Goal: Information Seeking & Learning: Learn about a topic

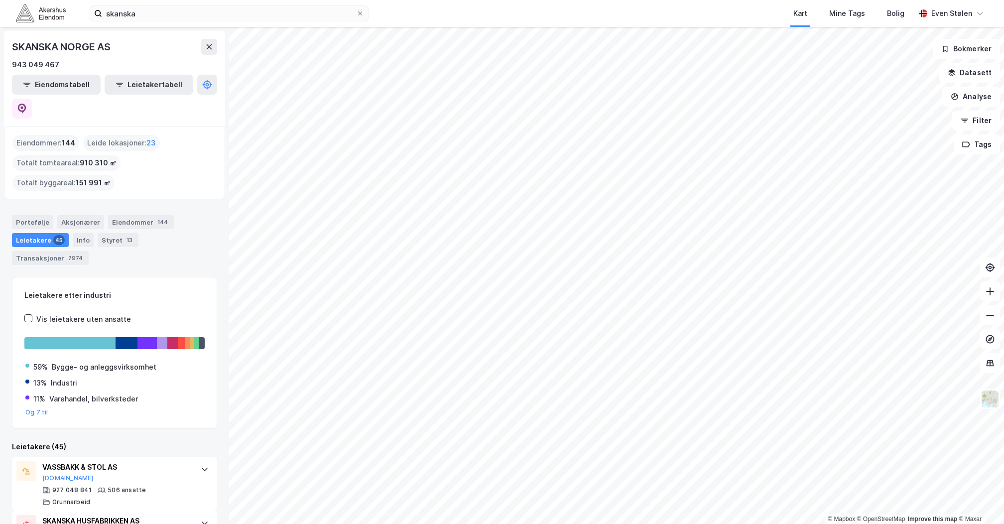
click at [30, 9] on img at bounding box center [41, 12] width 50 height 17
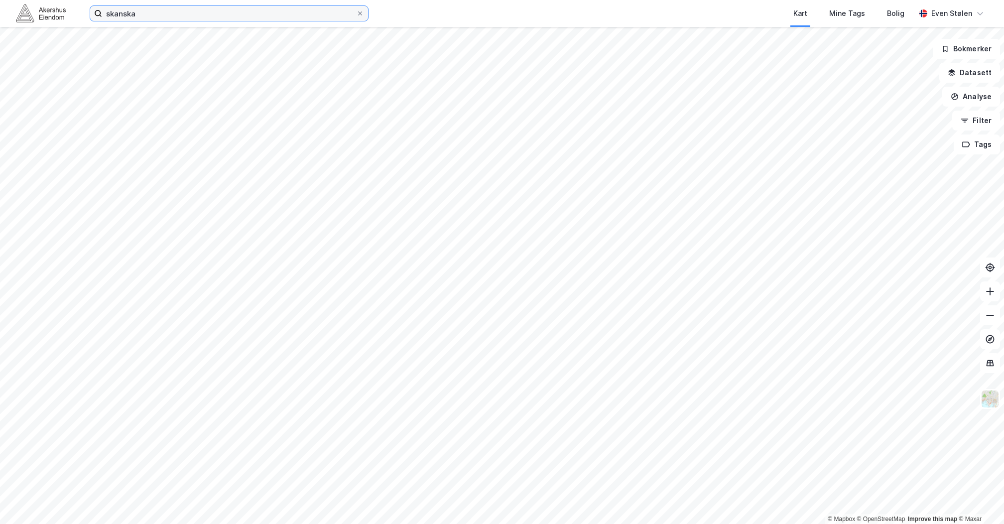
click at [170, 9] on input "skanska" at bounding box center [229, 13] width 254 height 15
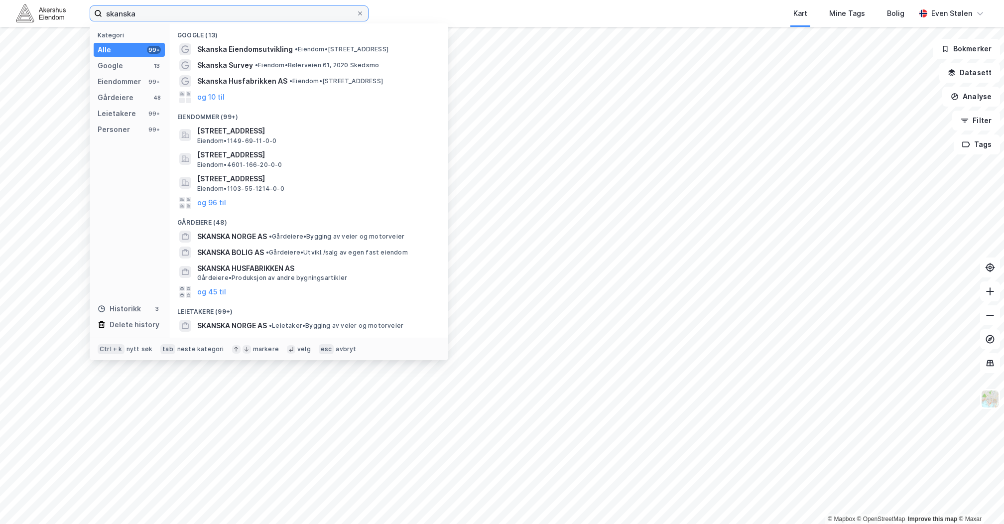
click at [170, 9] on input "skanska" at bounding box center [229, 13] width 254 height 15
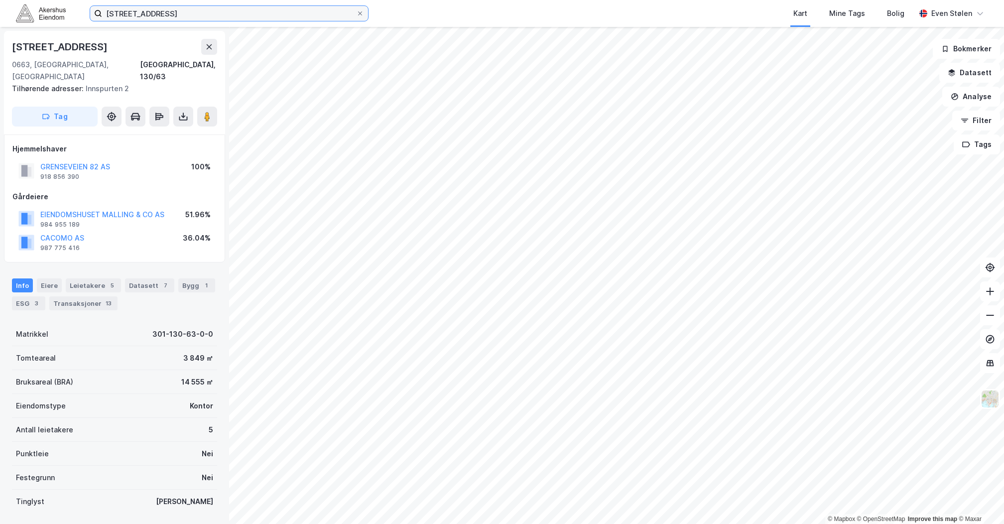
scroll to position [1, 0]
click at [83, 277] on div "Leietakere 5" at bounding box center [93, 284] width 55 height 14
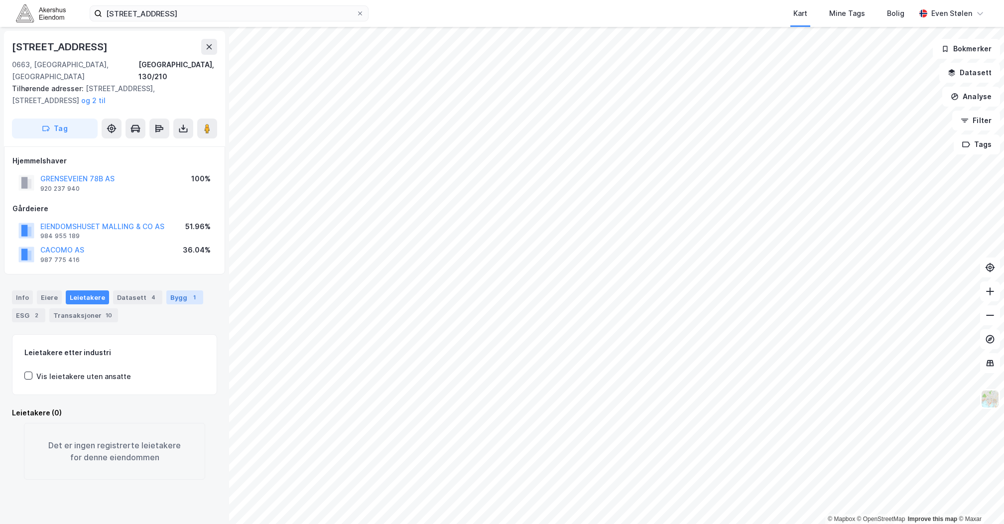
click at [189, 292] on div "1" at bounding box center [194, 297] width 10 height 10
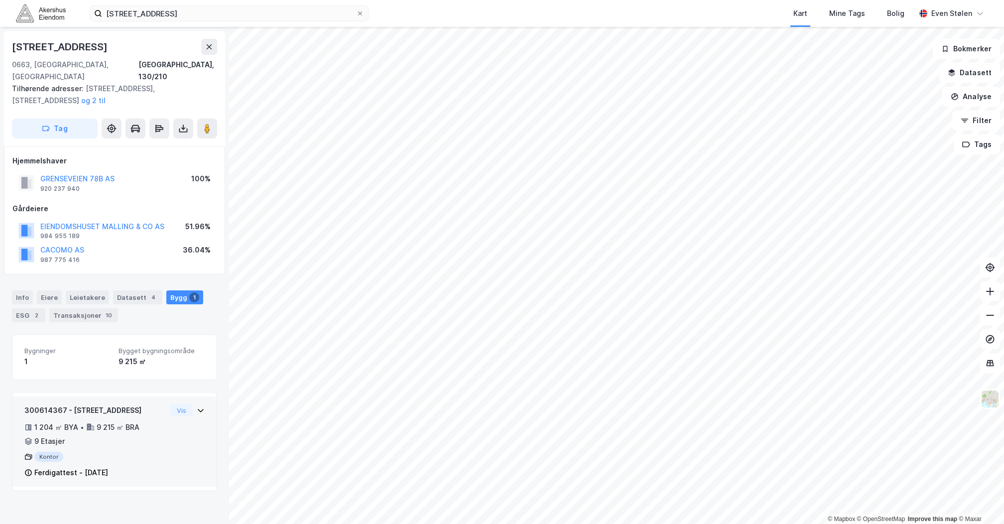
click at [197, 407] on icon at bounding box center [201, 411] width 8 height 8
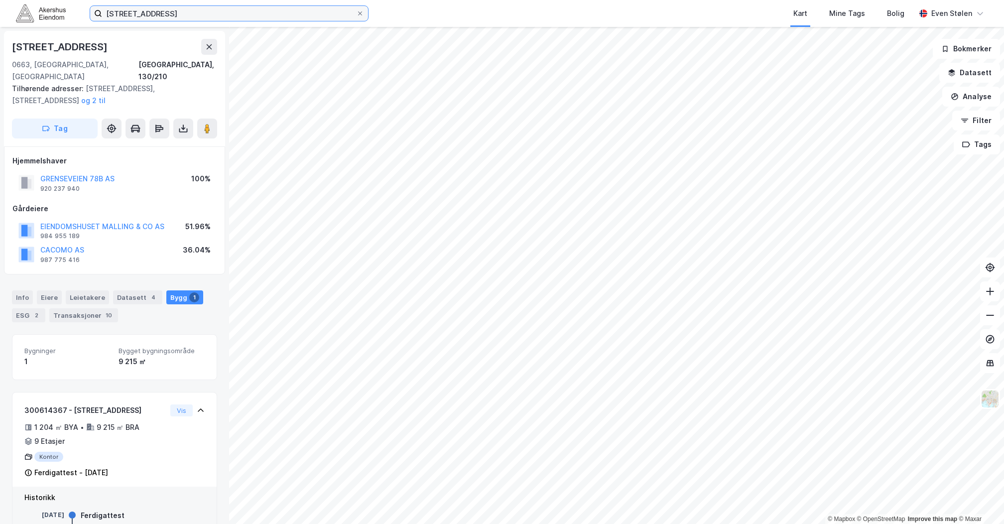
click at [216, 7] on input "[STREET_ADDRESS]" at bounding box center [229, 13] width 254 height 15
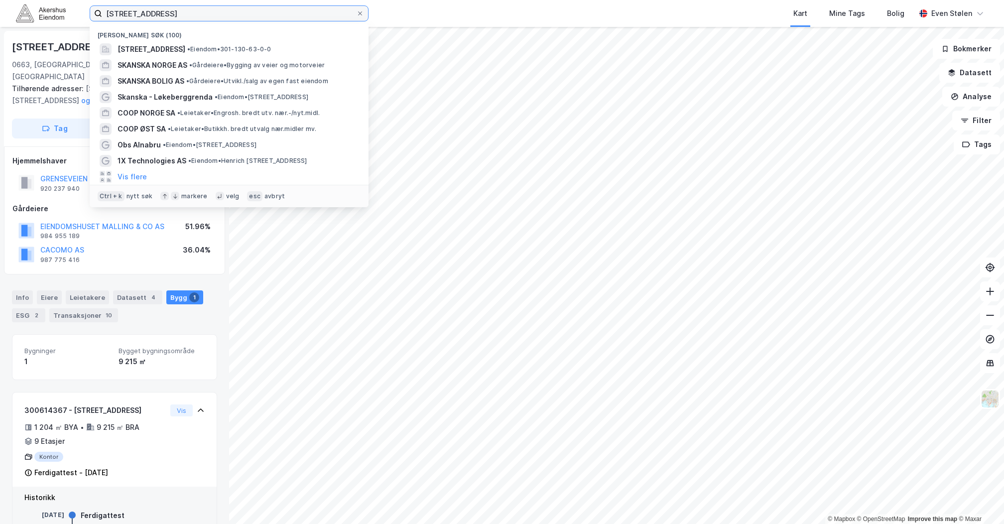
click at [216, 7] on input "[STREET_ADDRESS]" at bounding box center [229, 13] width 254 height 15
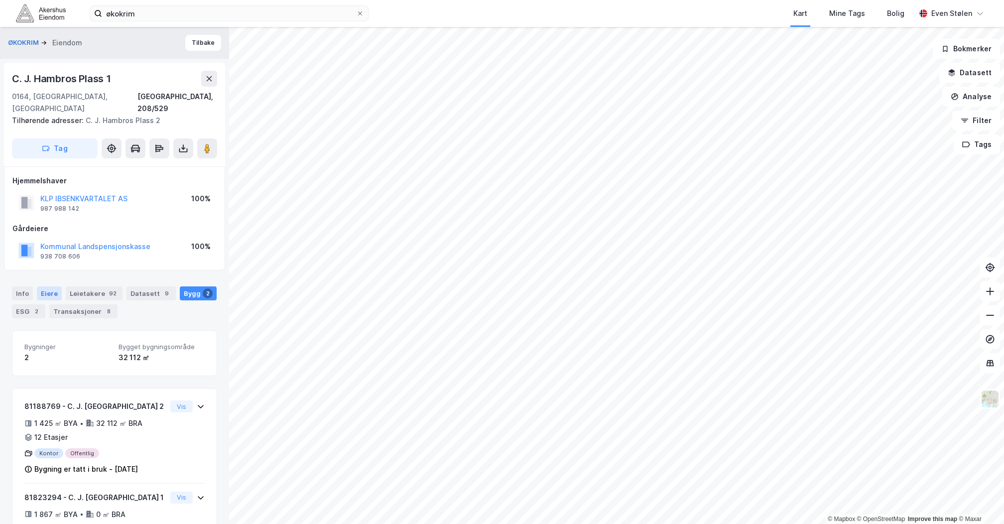
click at [44, 286] on div "Eiere" at bounding box center [49, 293] width 25 height 14
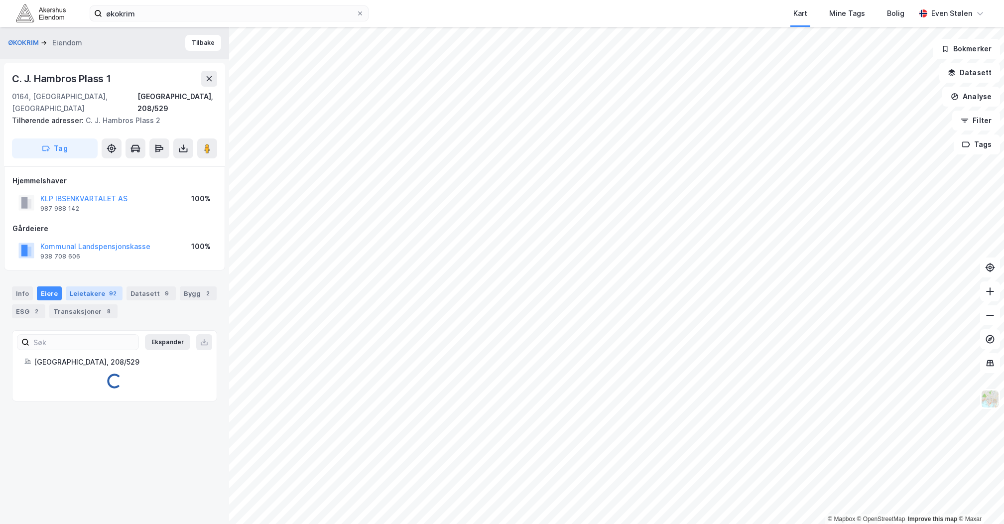
drag, startPoint x: 90, startPoint y: 282, endPoint x: 107, endPoint y: 282, distance: 16.9
click at [91, 286] on div "Leietakere 92" at bounding box center [94, 293] width 57 height 14
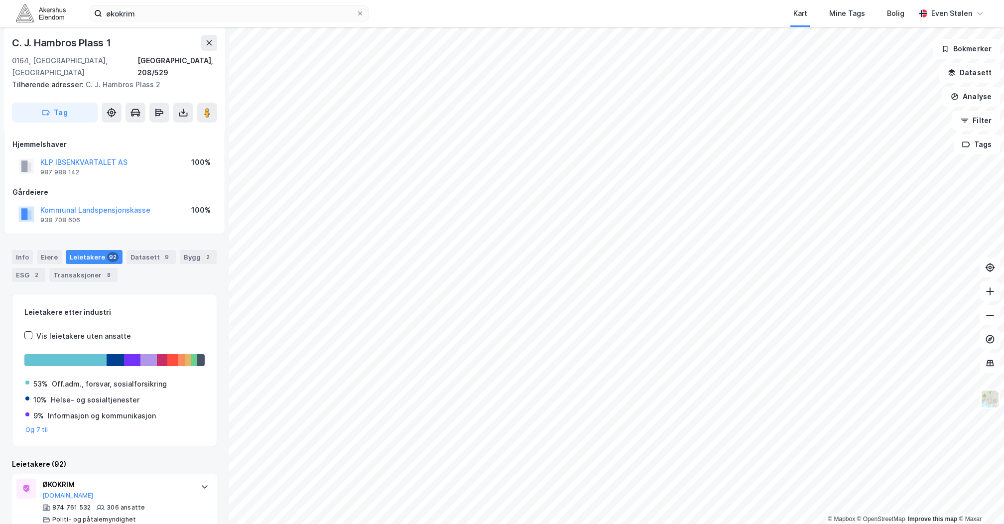
scroll to position [66, 0]
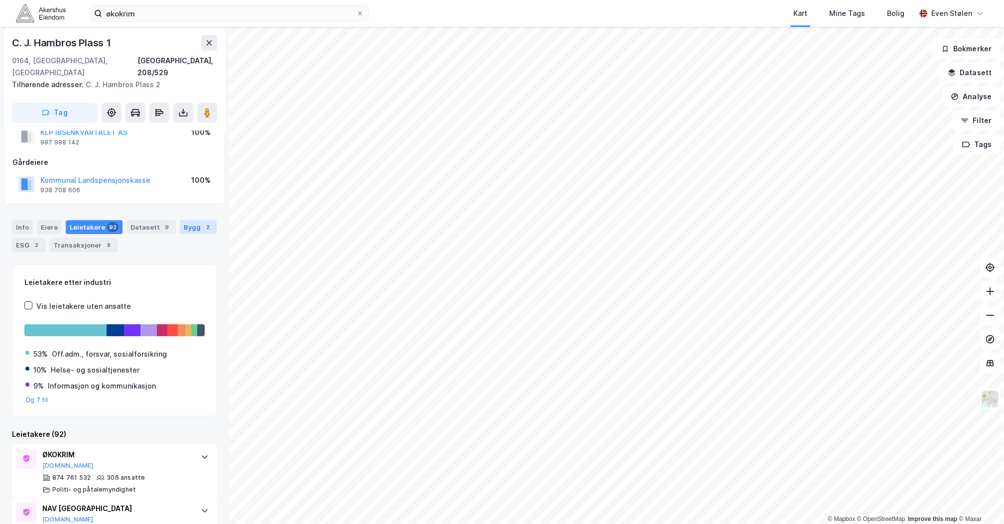
click at [180, 232] on div "Bygg 2" at bounding box center [198, 227] width 37 height 14
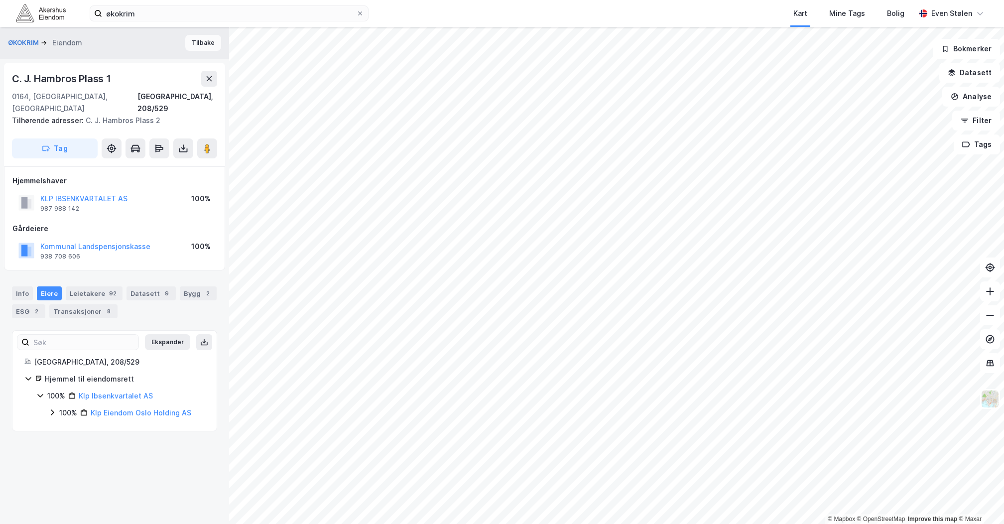
click at [185, 49] on button "Tilbake" at bounding box center [203, 43] width 36 height 16
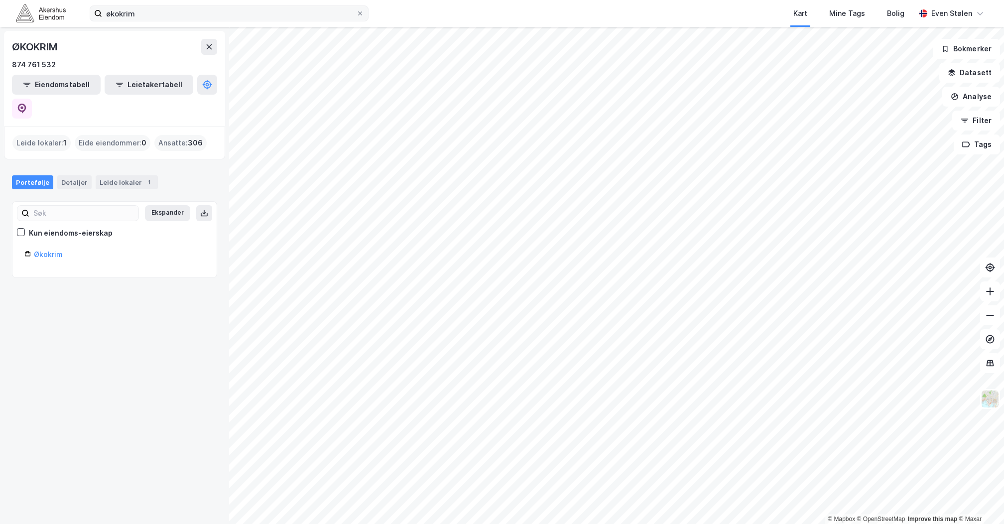
click at [210, 20] on label "økokrim" at bounding box center [229, 13] width 279 height 16
click at [210, 20] on input "økokrim" at bounding box center [229, 13] width 254 height 15
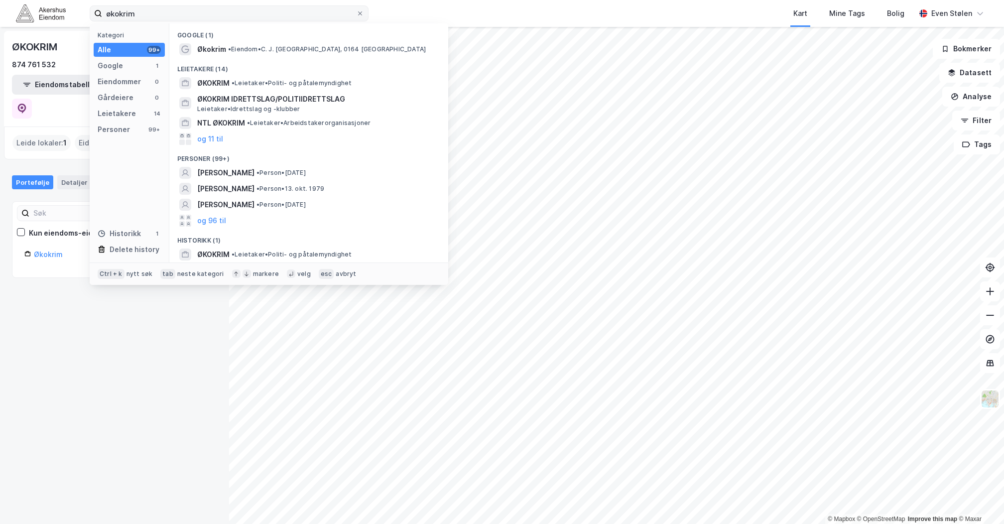
click at [210, 20] on label "økokrim" at bounding box center [229, 13] width 279 height 16
click at [210, 20] on input "økokrim" at bounding box center [229, 13] width 254 height 15
drag, startPoint x: 210, startPoint y: 20, endPoint x: 161, endPoint y: 14, distance: 49.2
click at [161, 14] on input "økokrim" at bounding box center [229, 13] width 254 height 15
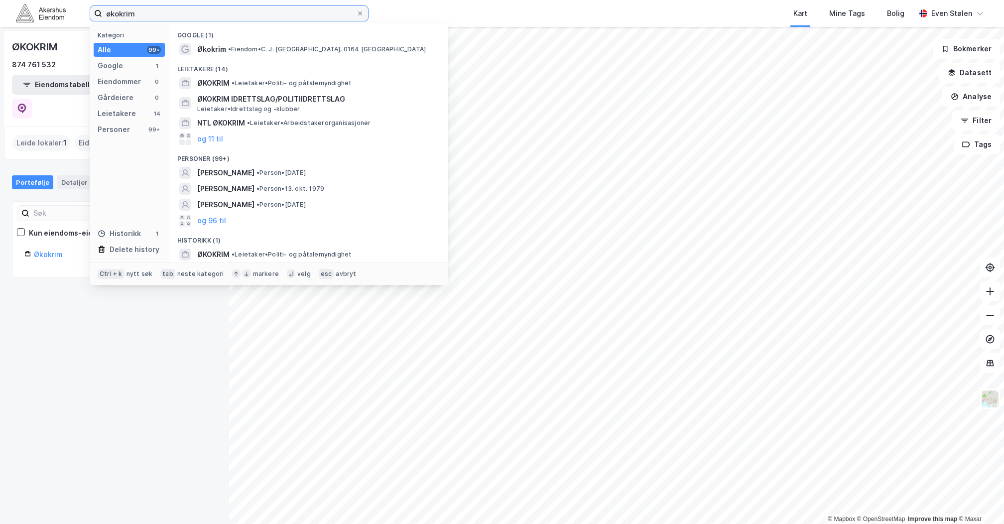
click at [161, 14] on input "økokrim" at bounding box center [229, 13] width 254 height 15
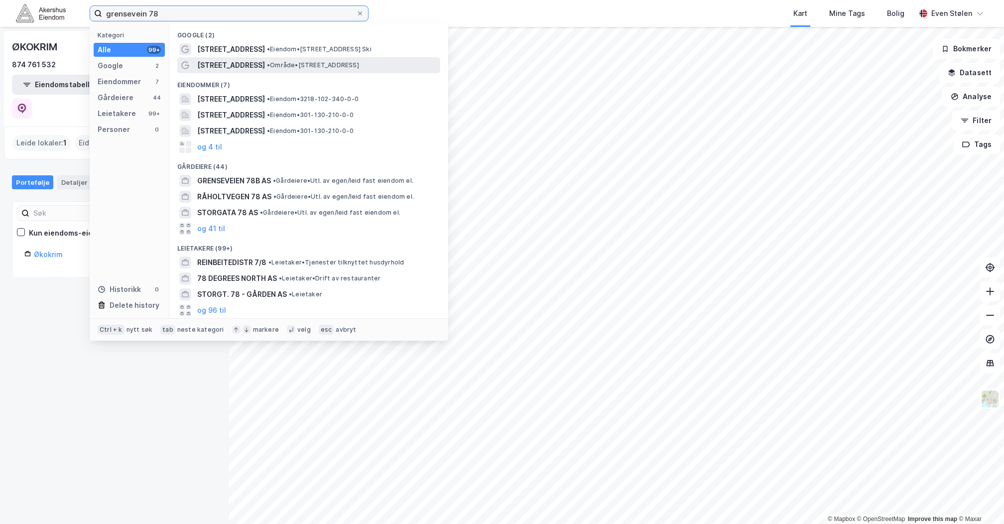
type input "grensevein 78"
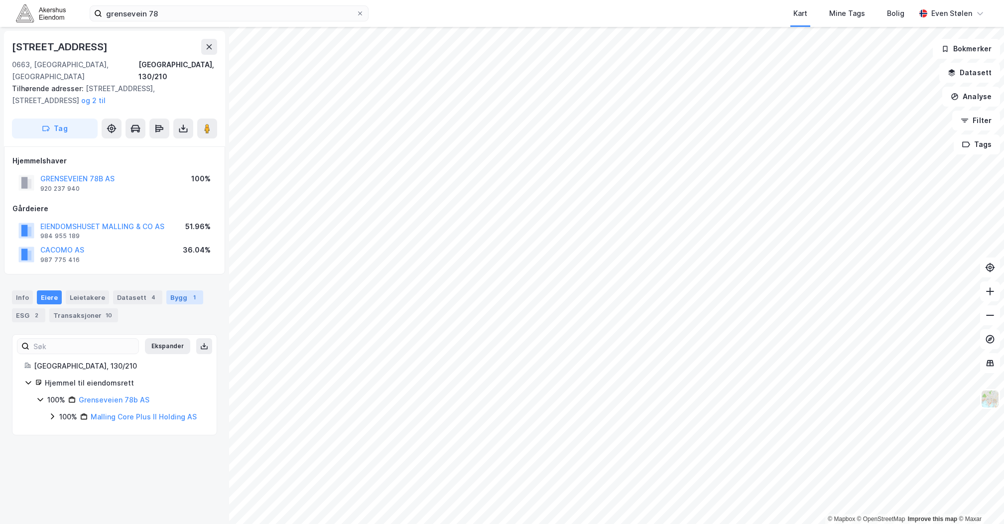
click at [167, 290] on div "Bygg 1" at bounding box center [184, 297] width 37 height 14
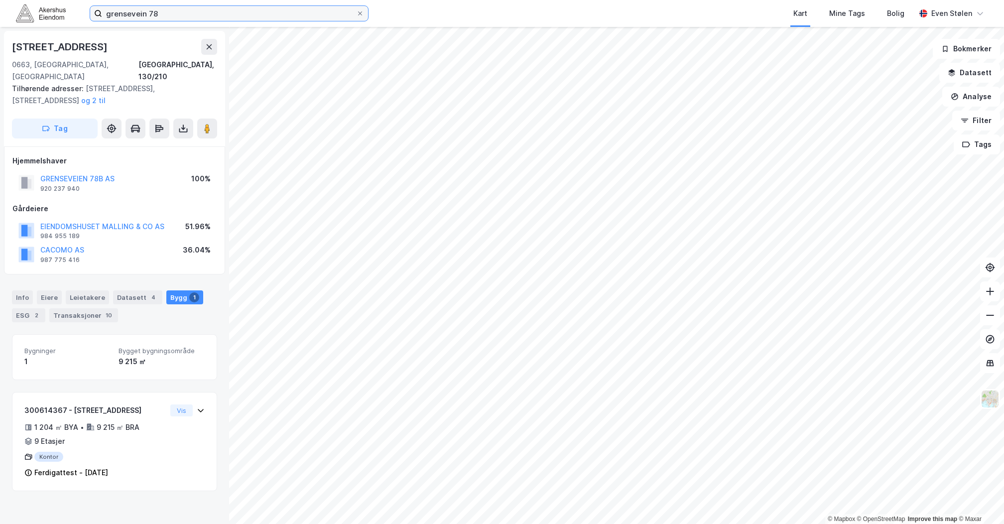
click at [181, 16] on input "grensevein 78" at bounding box center [229, 13] width 254 height 15
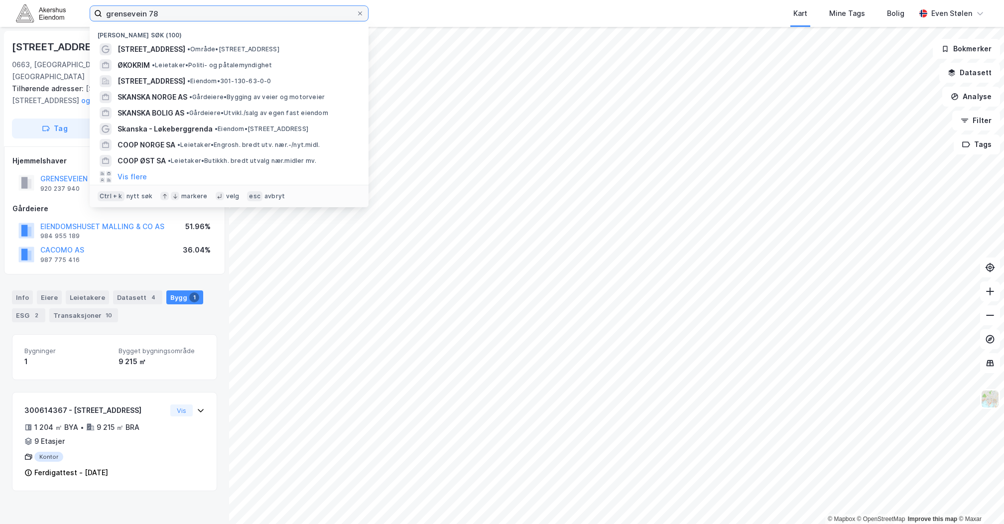
click at [181, 16] on input "grensevein 78" at bounding box center [229, 13] width 254 height 15
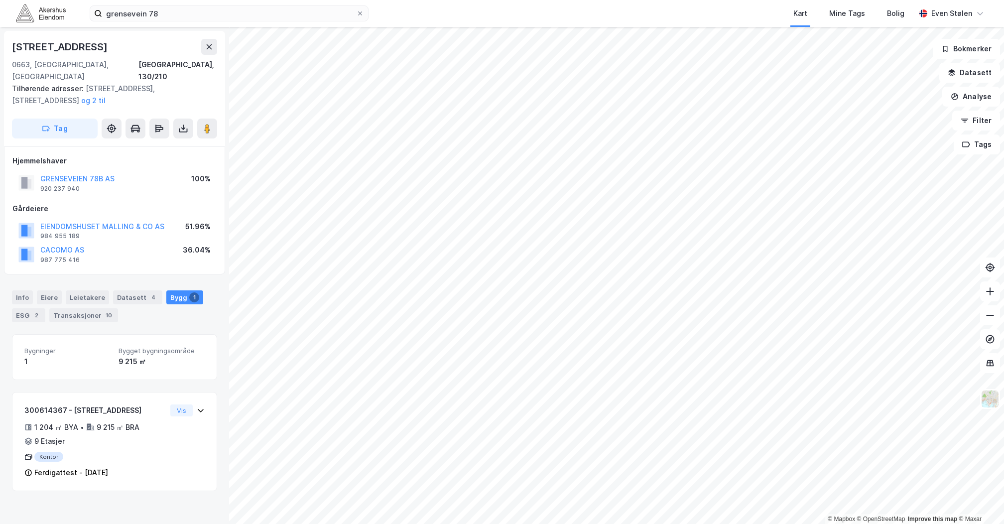
click at [151, 497] on div "[STREET_ADDRESS], 130/210 Tilhørende adresser: [STREET_ADDRESS], [STREET_ADDRES…" at bounding box center [114, 275] width 229 height 497
click at [195, 397] on div "300614367 - [STREET_ADDRESS] 1 204 ㎡ BYA • 9 215 ㎡ BRA • 9 Etasjer Kontor Ferdi…" at bounding box center [114, 442] width 204 height 91
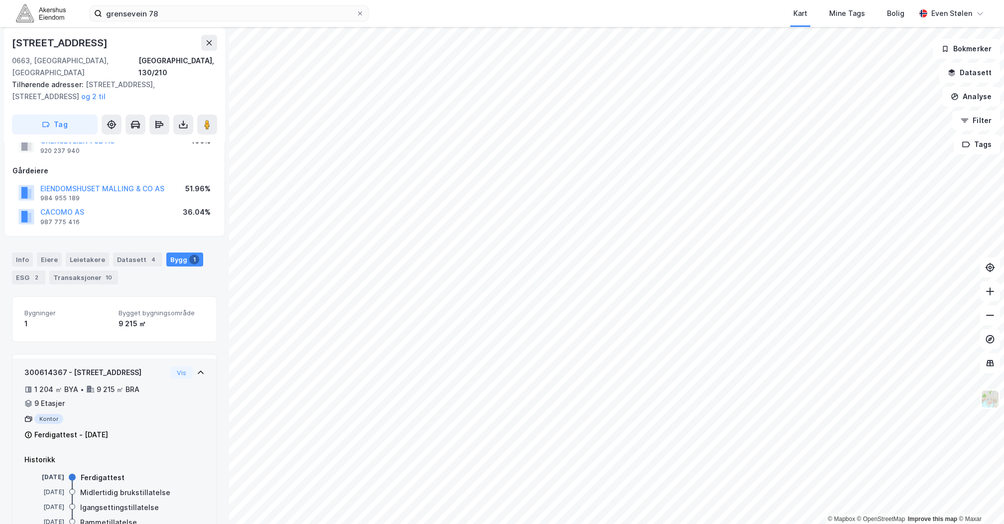
scroll to position [58, 0]
